Goal: Task Accomplishment & Management: Manage account settings

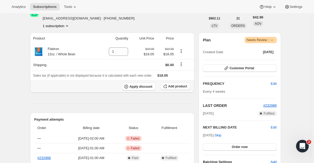
scroll to position [21, 0]
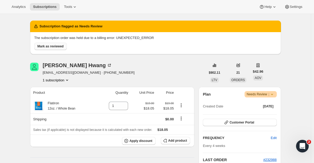
click at [55, 47] on span "Mark as reviewed" at bounding box center [50, 46] width 26 height 4
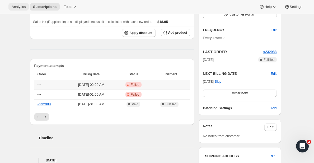
scroll to position [20, 0]
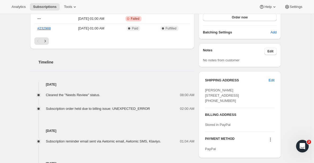
scroll to position [148, 0]
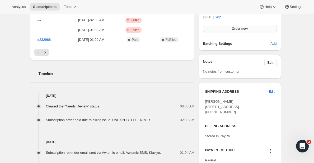
click at [241, 29] on span "Order now" at bounding box center [240, 29] width 16 height 4
click at [248, 26] on button "Click to confirm" at bounding box center [240, 28] width 74 height 7
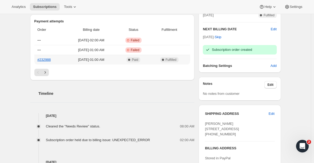
scroll to position [202, 0]
